Goal: Information Seeking & Learning: Learn about a topic

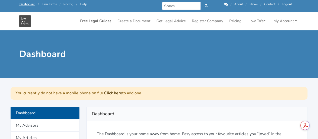
click at [91, 21] on link "Free Legal Guides" at bounding box center [95, 21] width 35 height 10
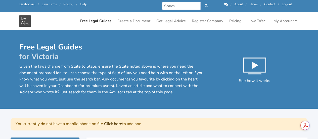
click at [122, 91] on p "Given the laws change from State to State, ensure the State noted above is wher…" at bounding box center [111, 79] width 184 height 32
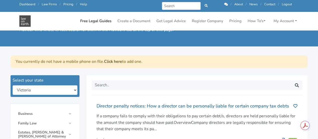
scroll to position [50, 0]
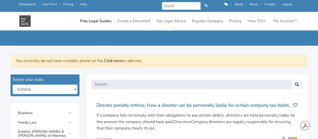
click at [129, 80] on input "text" at bounding box center [192, 84] width 200 height 10
click at [292, 79] on button "submit" at bounding box center [297, 84] width 11 height 10
type input "make a statement'"
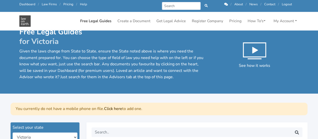
scroll to position [2, 0]
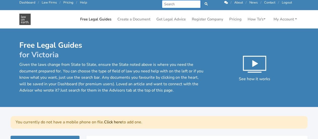
click at [184, 1] on input "Search" at bounding box center [181, 4] width 39 height 8
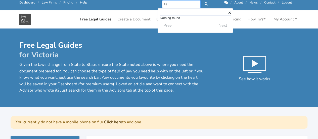
type input "f"
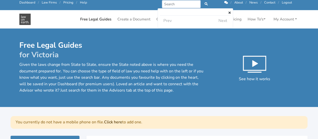
click at [120, 40] on h1 "Free Legal Guides for Victoria" at bounding box center [111, 49] width 184 height 19
click at [196, 12] on div at bounding box center [195, 13] width 71 height 5
click at [229, 12] on icon at bounding box center [230, 12] width 2 height 3
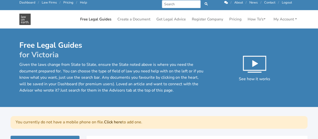
click at [158, 45] on h1 "Free Legal Guides for Victoria" at bounding box center [111, 49] width 184 height 19
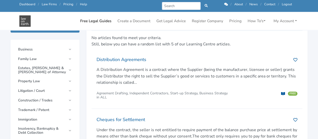
scroll to position [112, 0]
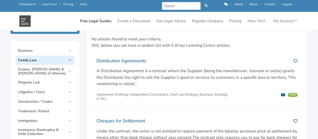
click at [68, 60] on link "Family Law" at bounding box center [45, 60] width 59 height 9
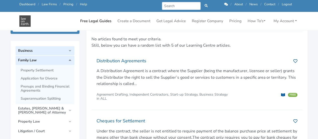
click at [61, 52] on span "Business" at bounding box center [42, 51] width 48 height 4
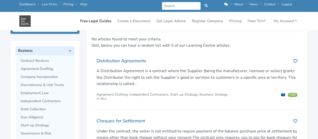
click at [61, 52] on span "Business" at bounding box center [42, 51] width 48 height 4
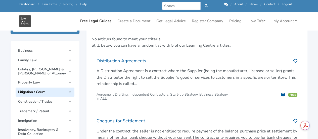
click at [71, 93] on link "Litigation / Court" at bounding box center [45, 91] width 59 height 9
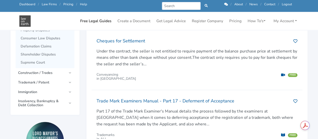
scroll to position [193, 0]
